Goal: Check status: Check status

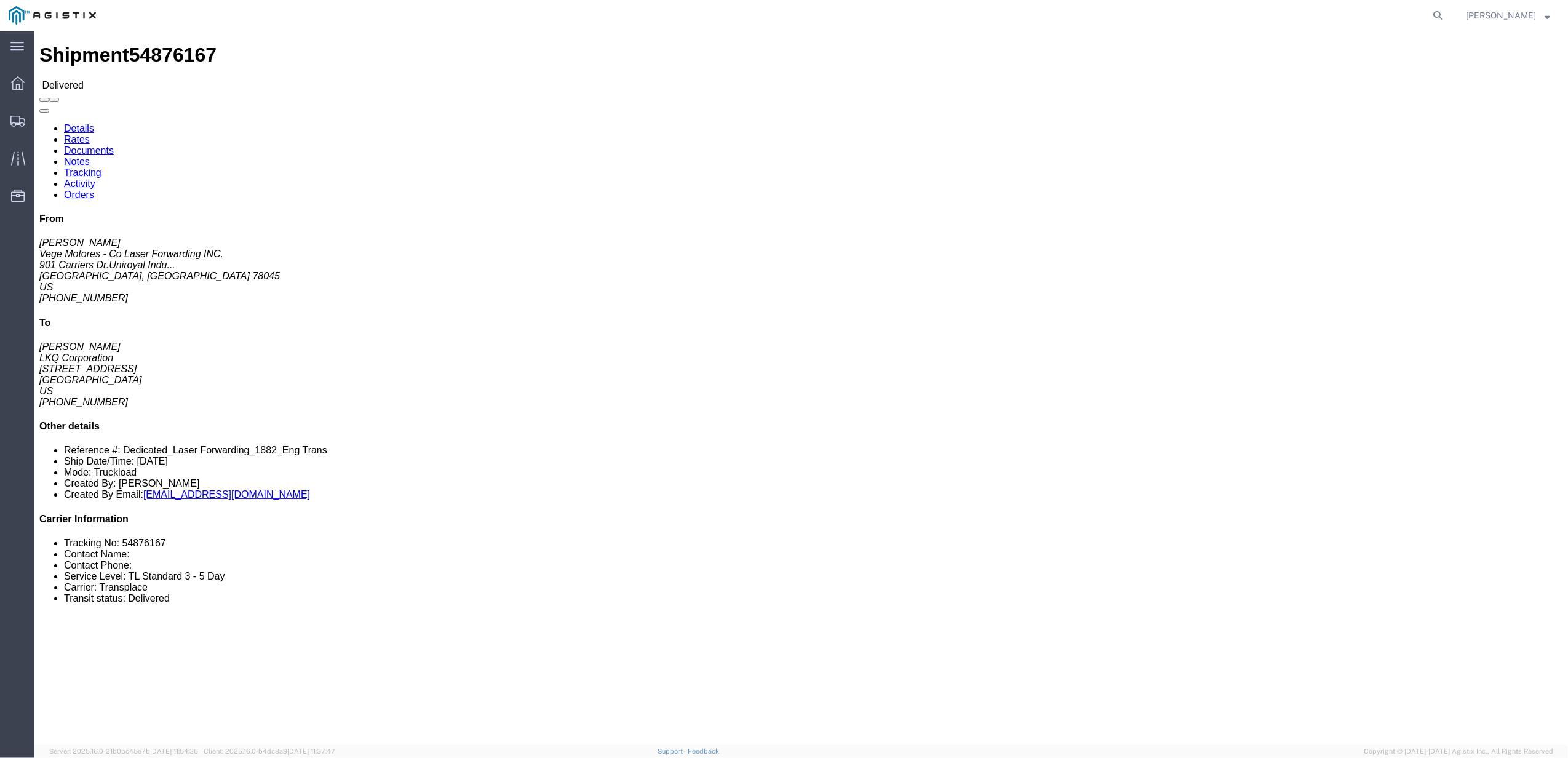
click at [1435, 8] on agx-global-search at bounding box center [1251, 15] width 393 height 31
click at [1446, 11] on icon at bounding box center [1437, 15] width 17 height 17
paste input "56431568"
type input "56431568"
click div "Shipment 56431568 Booked Details Rates Documents Notes Tracking Activity Orders…"
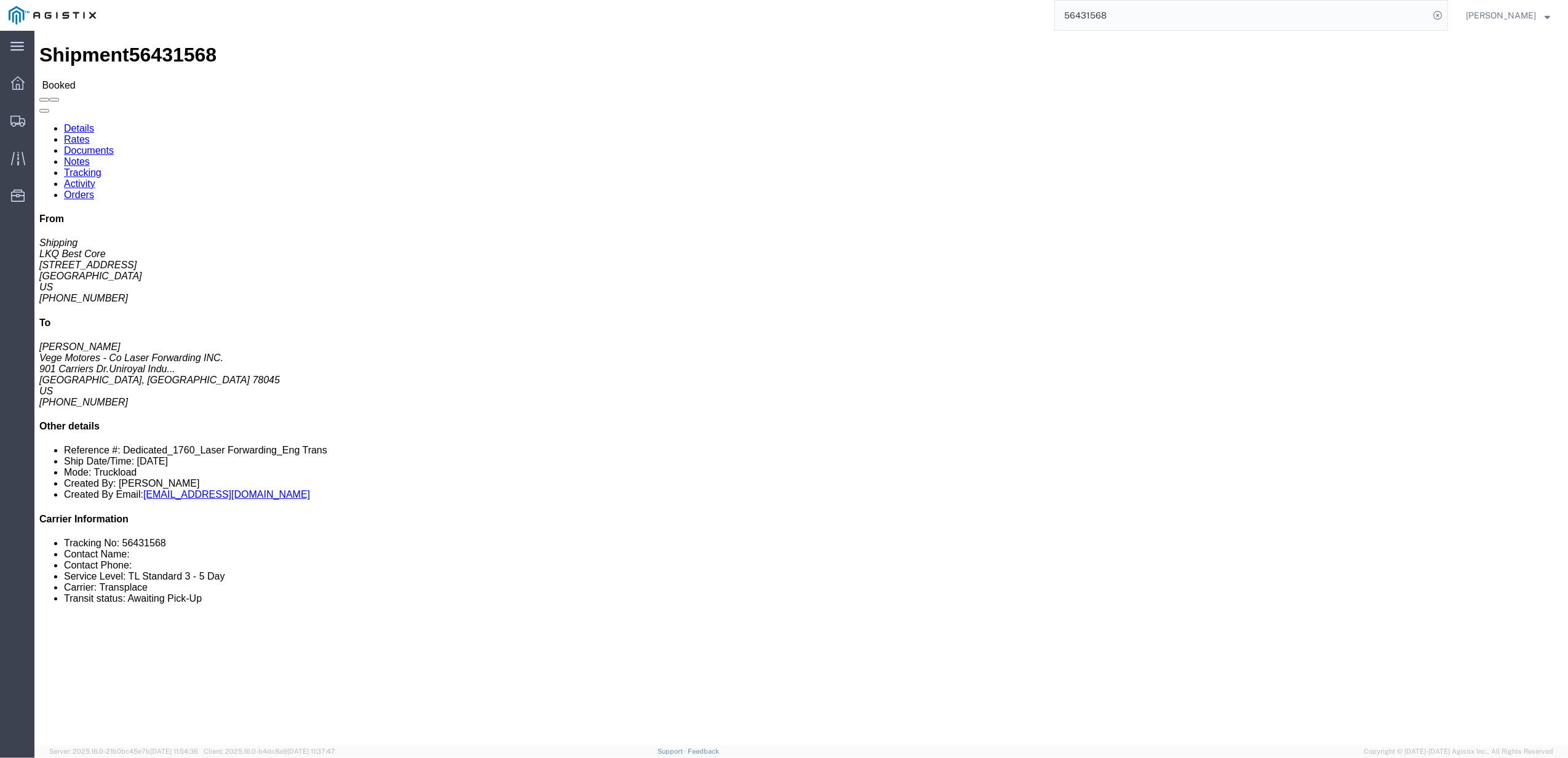
click div "Shipment 56431568 Booked Details Rates Documents Notes Tracking Activity Orders…"
click span "56431568"
copy span "56431568"
click at [11, 116] on icon at bounding box center [18, 121] width 15 height 11
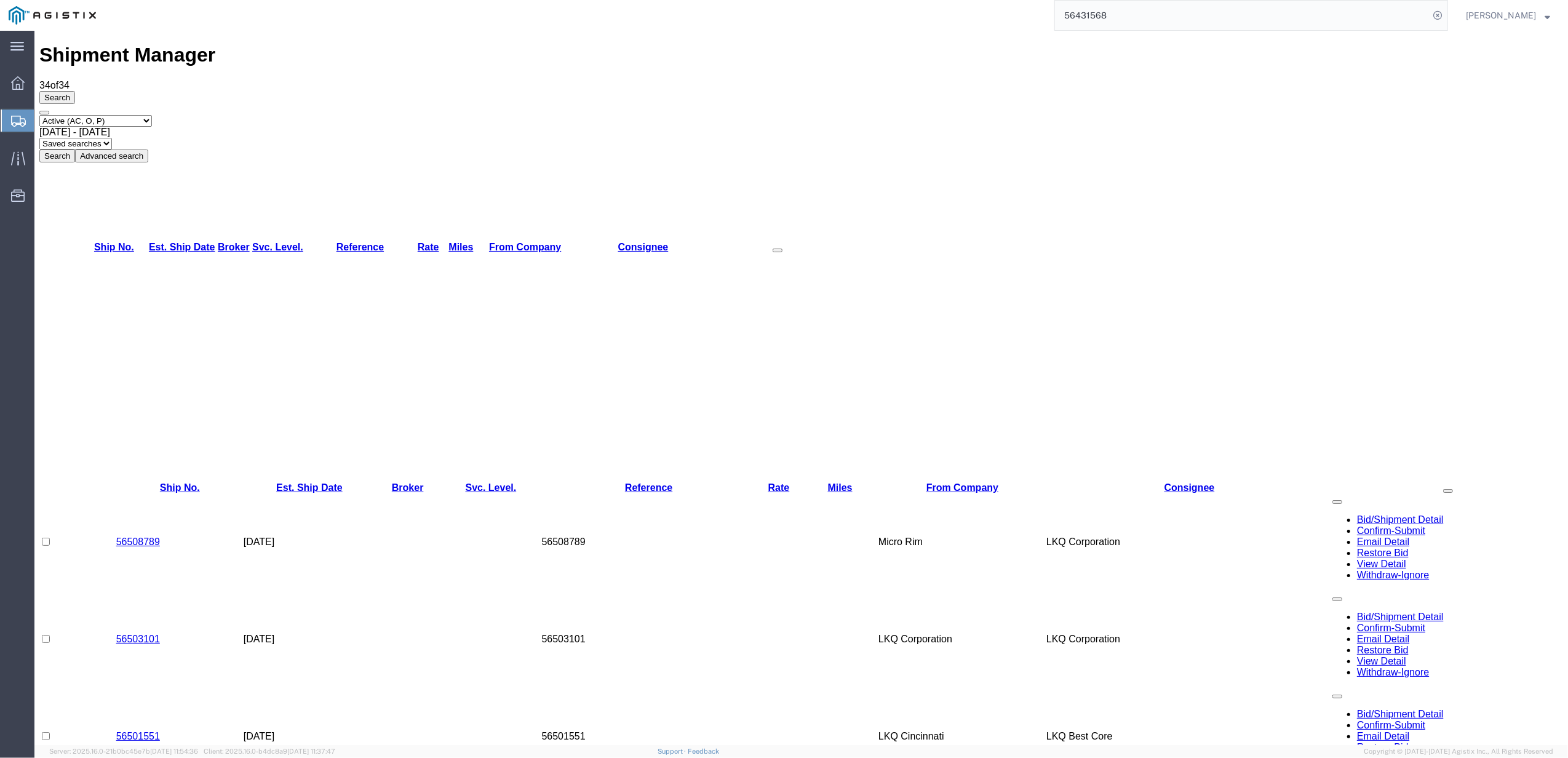
click at [72, 115] on select "Select status Active (AC, O, P) All Approved Awaiting Confirmation (AC) Booked …" at bounding box center [95, 121] width 112 height 12
select select "BOOK"
click at [39, 115] on select "Select status Active (AC, O, P) All Approved Awaiting Confirmation (AC) Booked …" at bounding box center [95, 121] width 112 height 12
click at [110, 127] on span "[DATE] - [DATE]" at bounding box center [75, 132] width 71 height 10
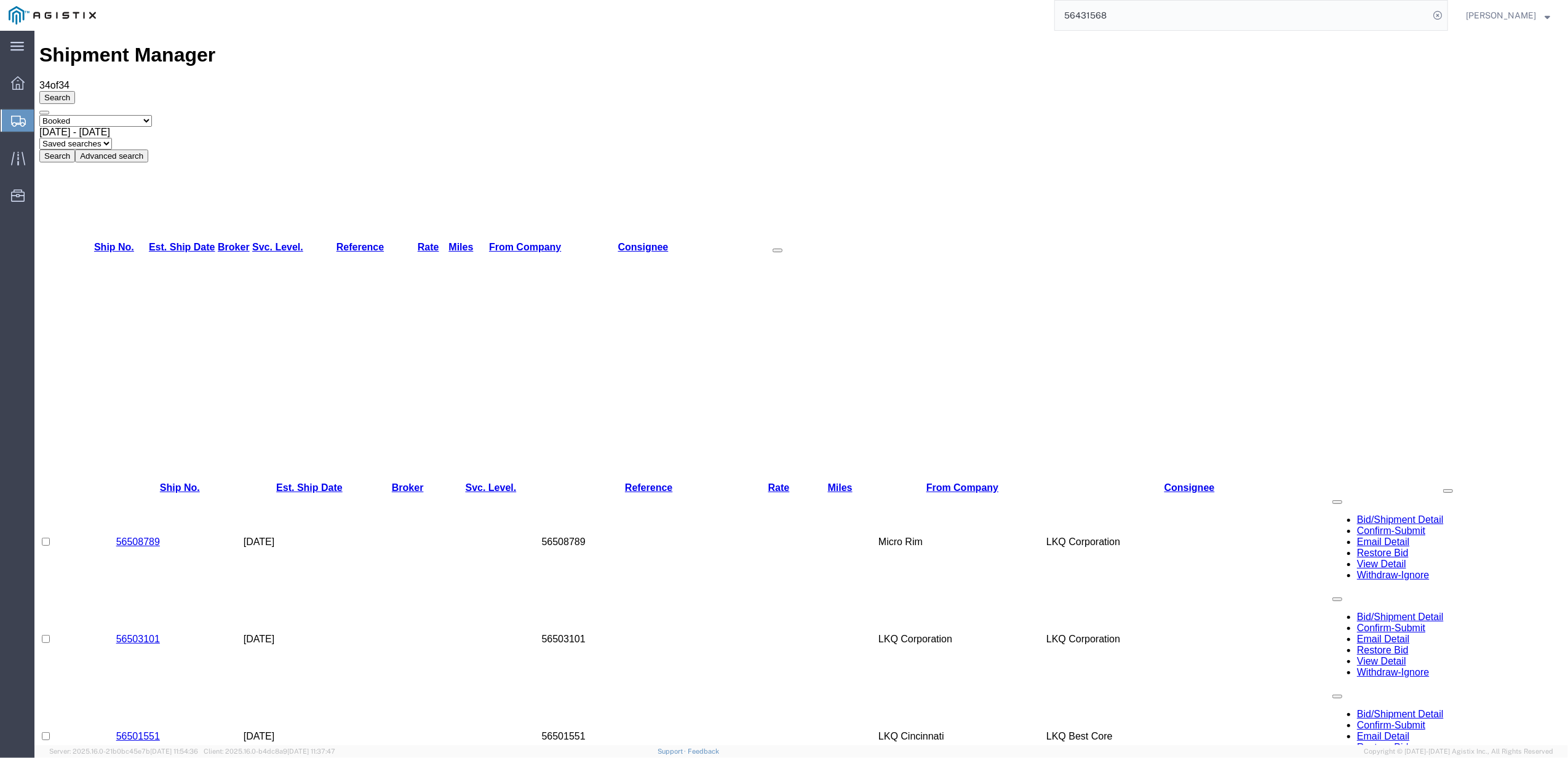
click at [75, 149] on button "Search" at bounding box center [57, 155] width 35 height 13
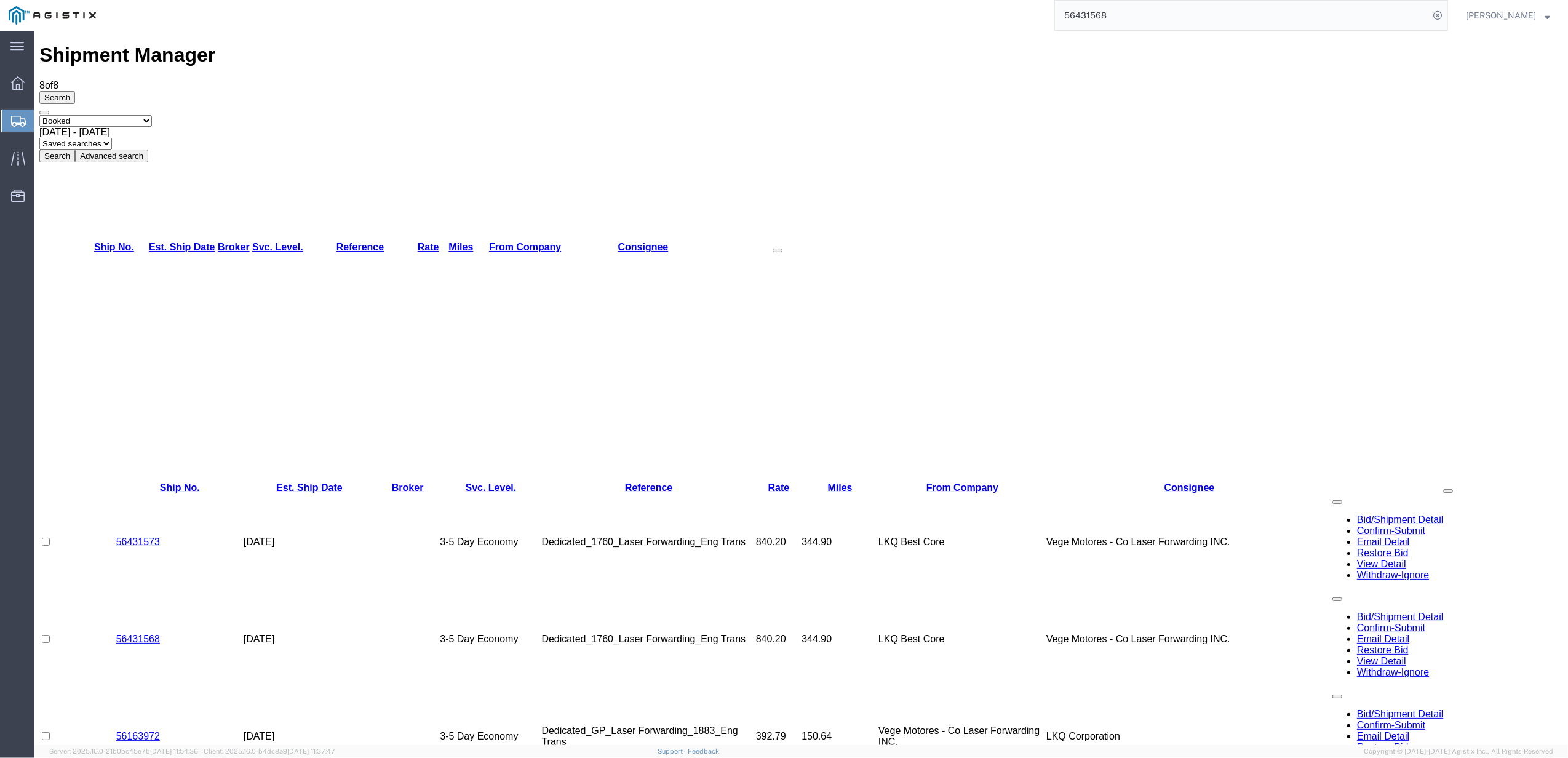
drag, startPoint x: 674, startPoint y: 581, endPoint x: 651, endPoint y: 542, distance: 45.3
click at [161, 590] on td "56431568" at bounding box center [179, 639] width 127 height 97
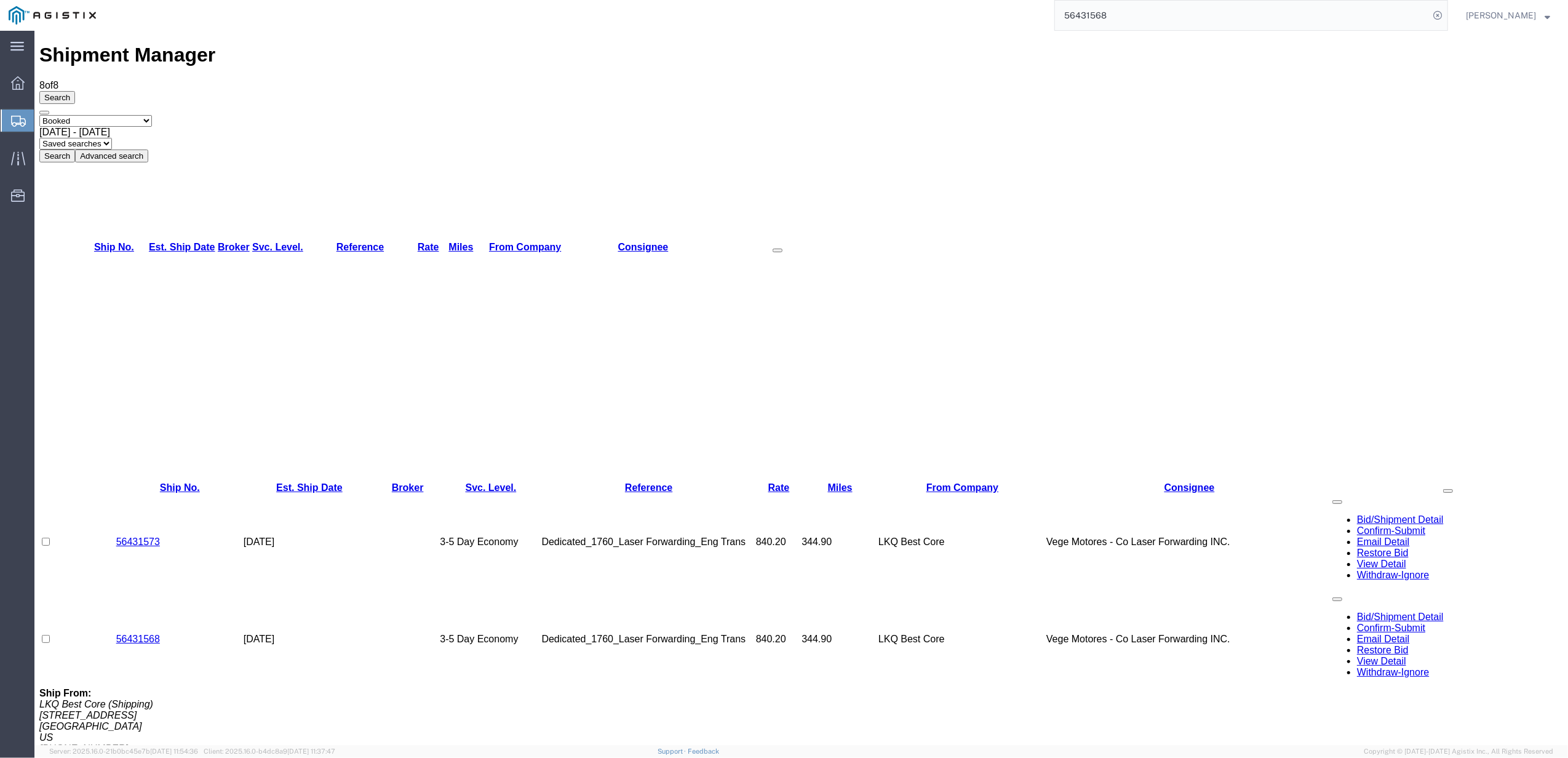
click at [141, 590] on td "56431568" at bounding box center [179, 639] width 127 height 97
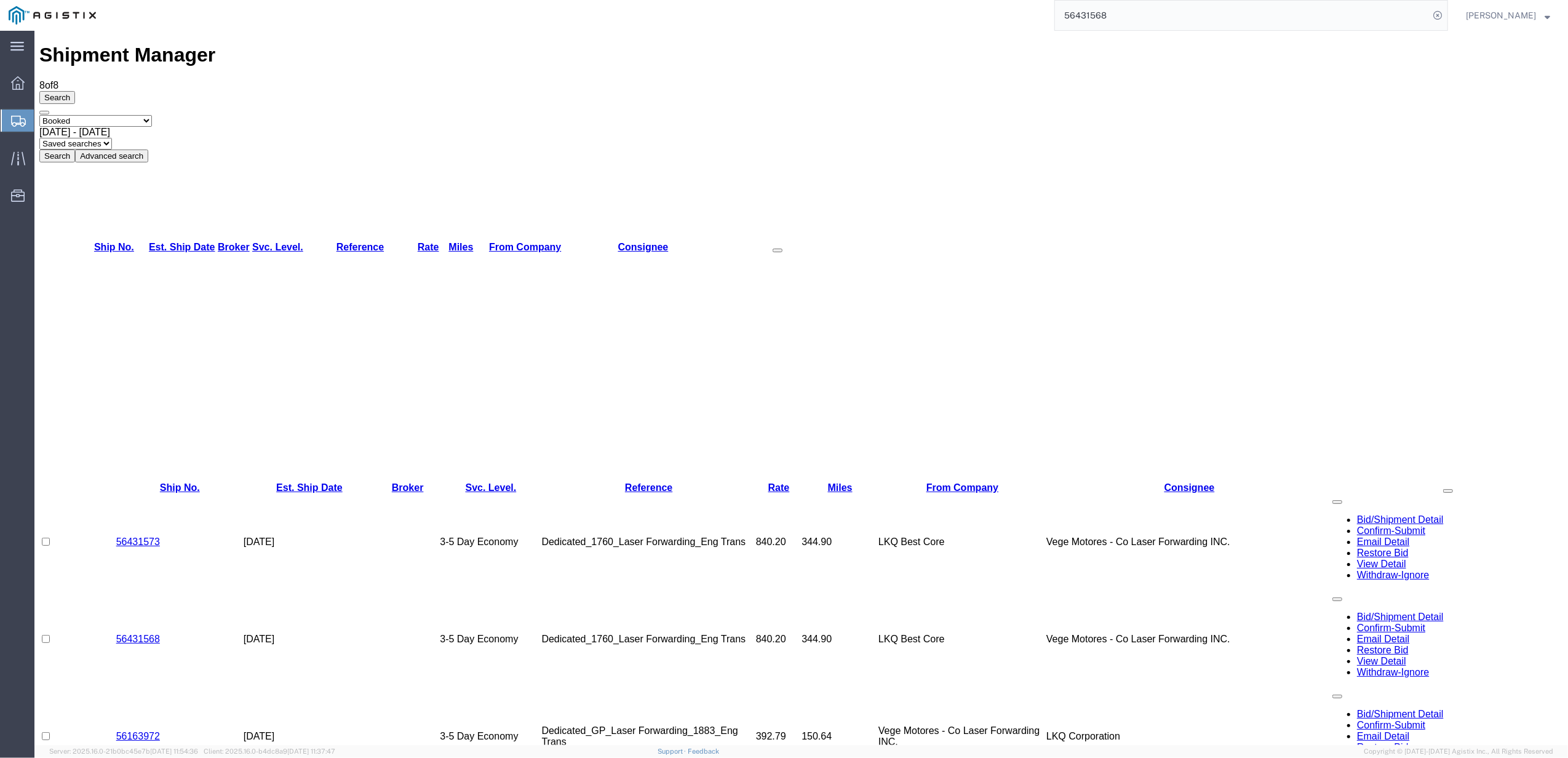
click at [140, 633] on link "56431568" at bounding box center [137, 638] width 44 height 10
